Goal: Task Accomplishment & Management: Manage account settings

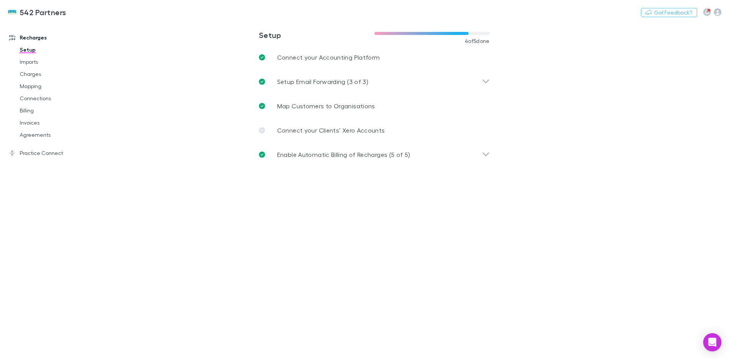
click at [36, 134] on link "Agreements" at bounding box center [57, 135] width 90 height 12
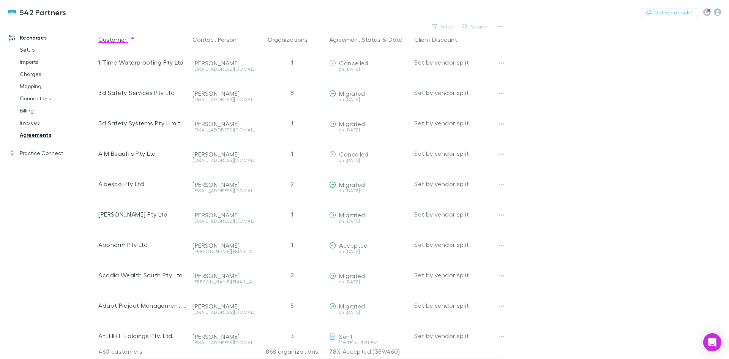
click at [479, 24] on button "Search" at bounding box center [476, 26] width 35 height 9
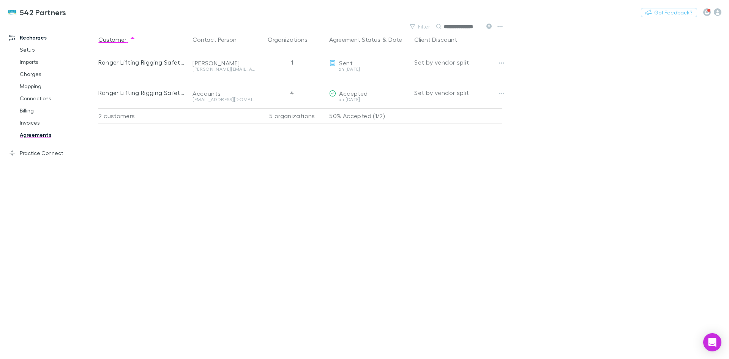
type input "**********"
click at [0, 0] on button "Copy link" at bounding box center [0, 0] width 0 height 0
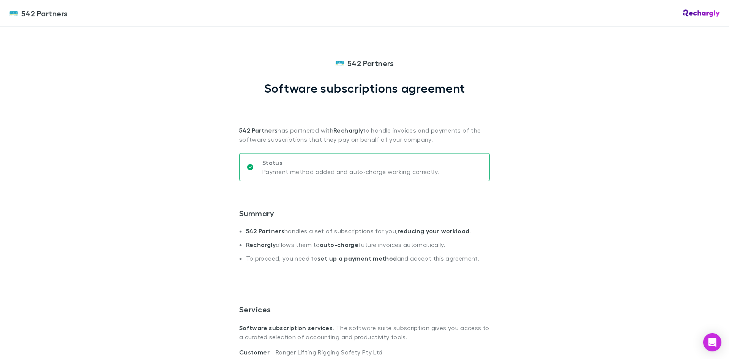
click at [674, 118] on div "542 Partners 542 Partners Software subscriptions agreement 542 Partners has par…" at bounding box center [364, 179] width 729 height 359
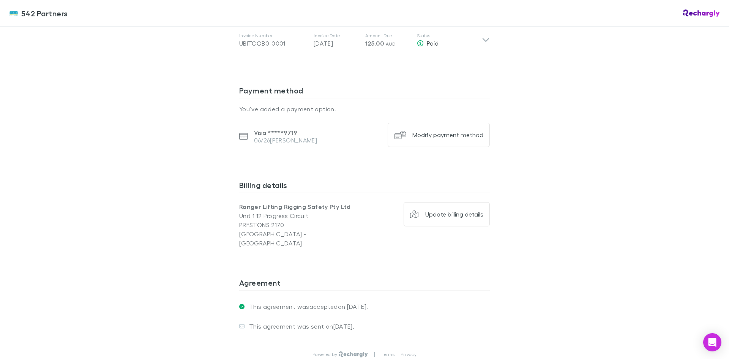
scroll to position [456, 0]
click at [72, 215] on div "542 Partners 542 Partners Software subscriptions agreement 542 Partners has par…" at bounding box center [364, 179] width 729 height 359
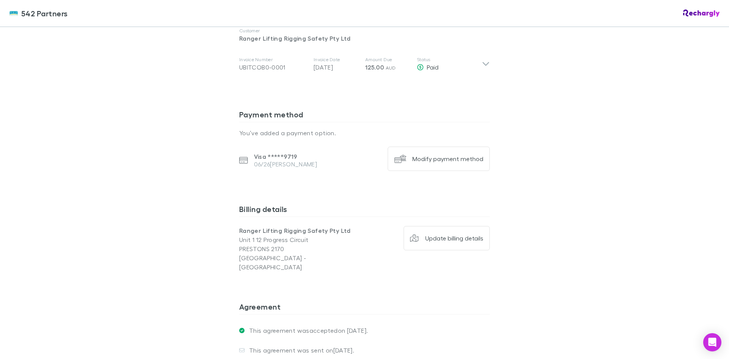
scroll to position [418, 0]
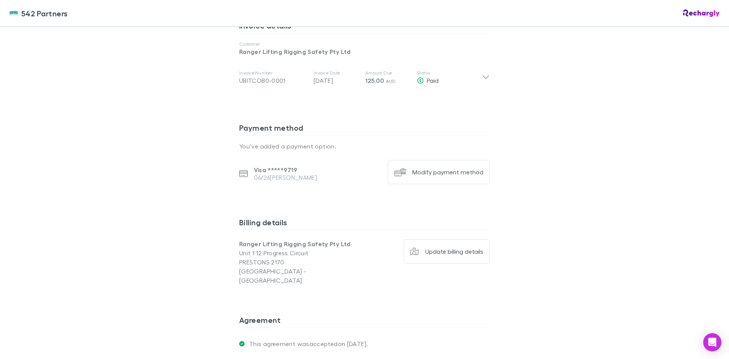
click at [683, 224] on div "542 Partners 542 Partners Software subscriptions agreement 542 Partners has par…" at bounding box center [364, 179] width 729 height 359
click at [456, 176] on button "Modify payment method" at bounding box center [439, 172] width 102 height 24
